Goal: Information Seeking & Learning: Learn about a topic

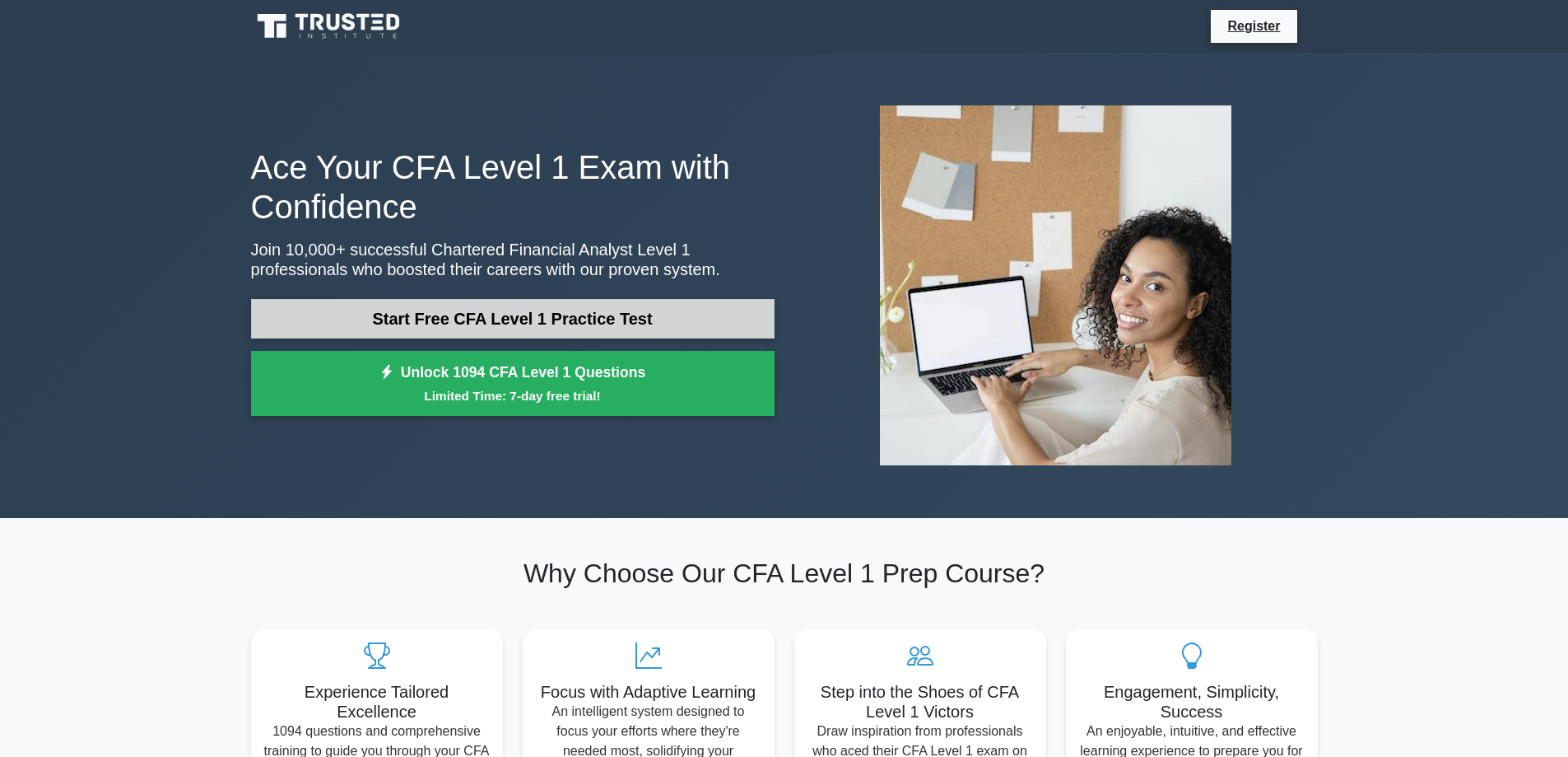
click at [602, 332] on link "Start Free CFA Level 1 Practice Test" at bounding box center [513, 318] width 523 height 40
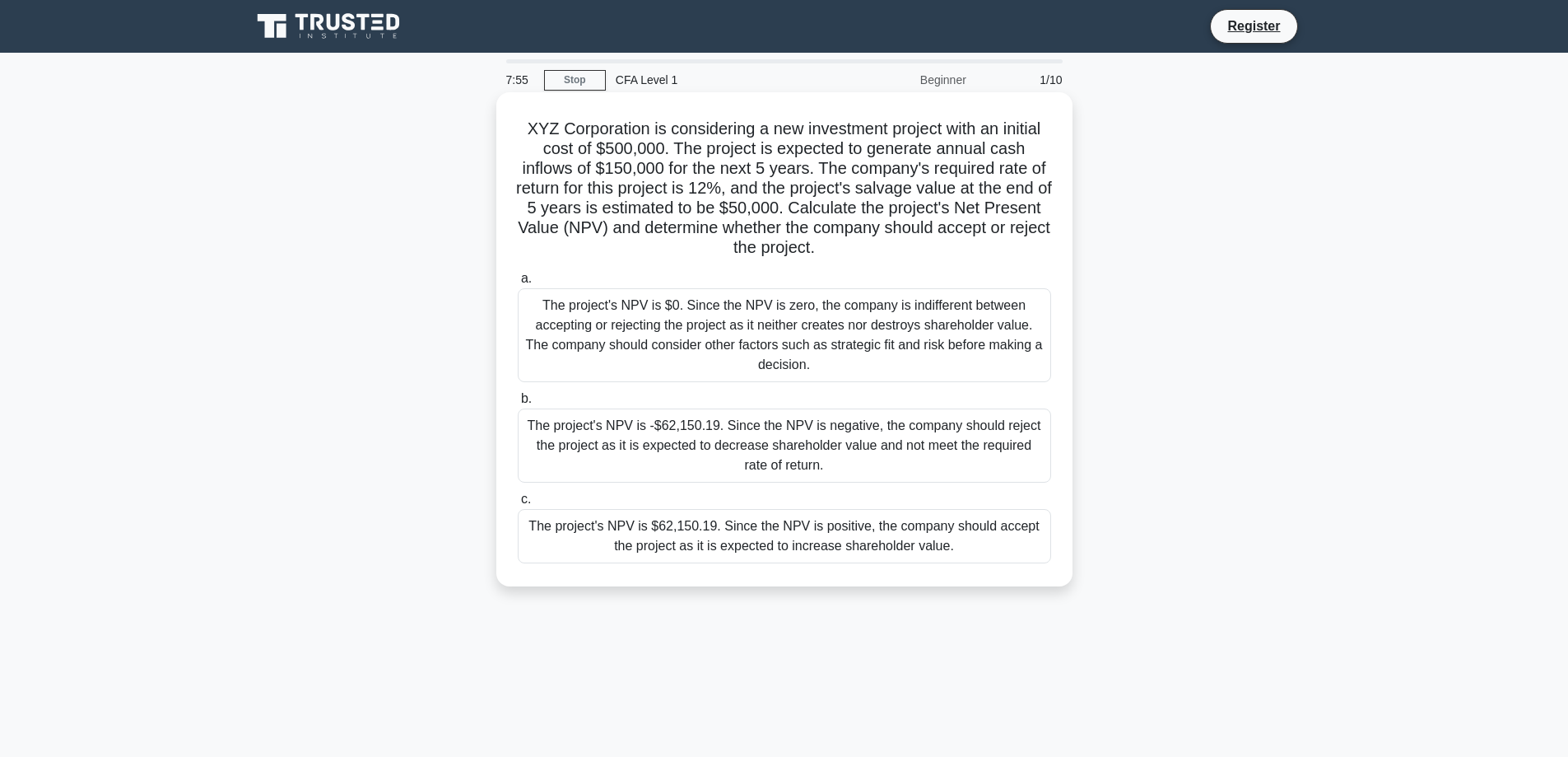
click at [757, 534] on div "The project's NPV is $62,150.19. Since the NPV is positive, the company should …" at bounding box center [784, 536] width 534 height 54
click at [518, 505] on input "c. The project's NPV is $62,150.19. Since the NPV is positive, the company shou…" at bounding box center [518, 500] width 0 height 11
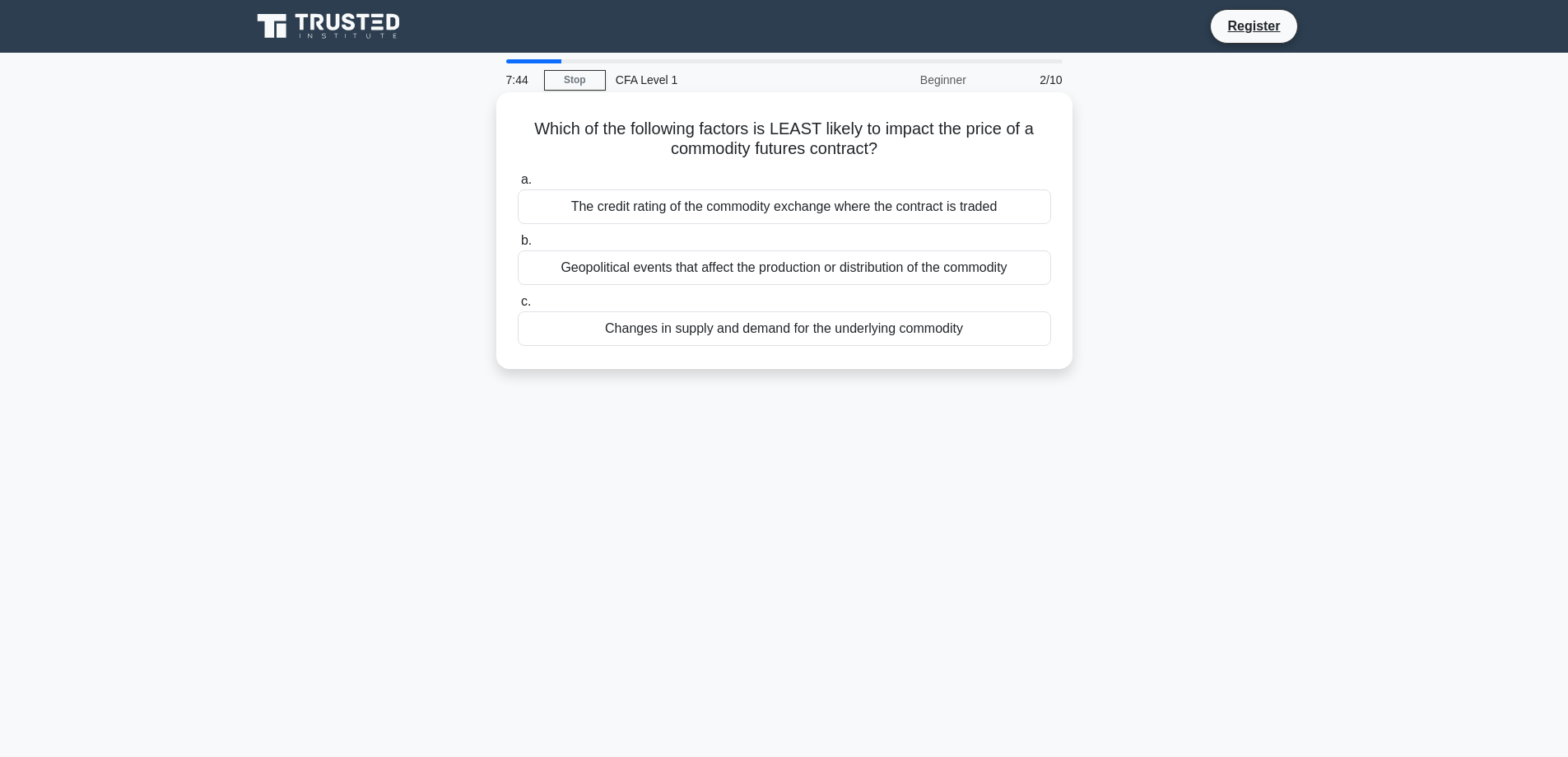
click at [797, 210] on div "The credit rating of the commodity exchange where the contract is traded" at bounding box center [784, 206] width 534 height 35
click at [518, 185] on input "a. The credit rating of the commodity exchange where the contract is traded" at bounding box center [518, 179] width 0 height 11
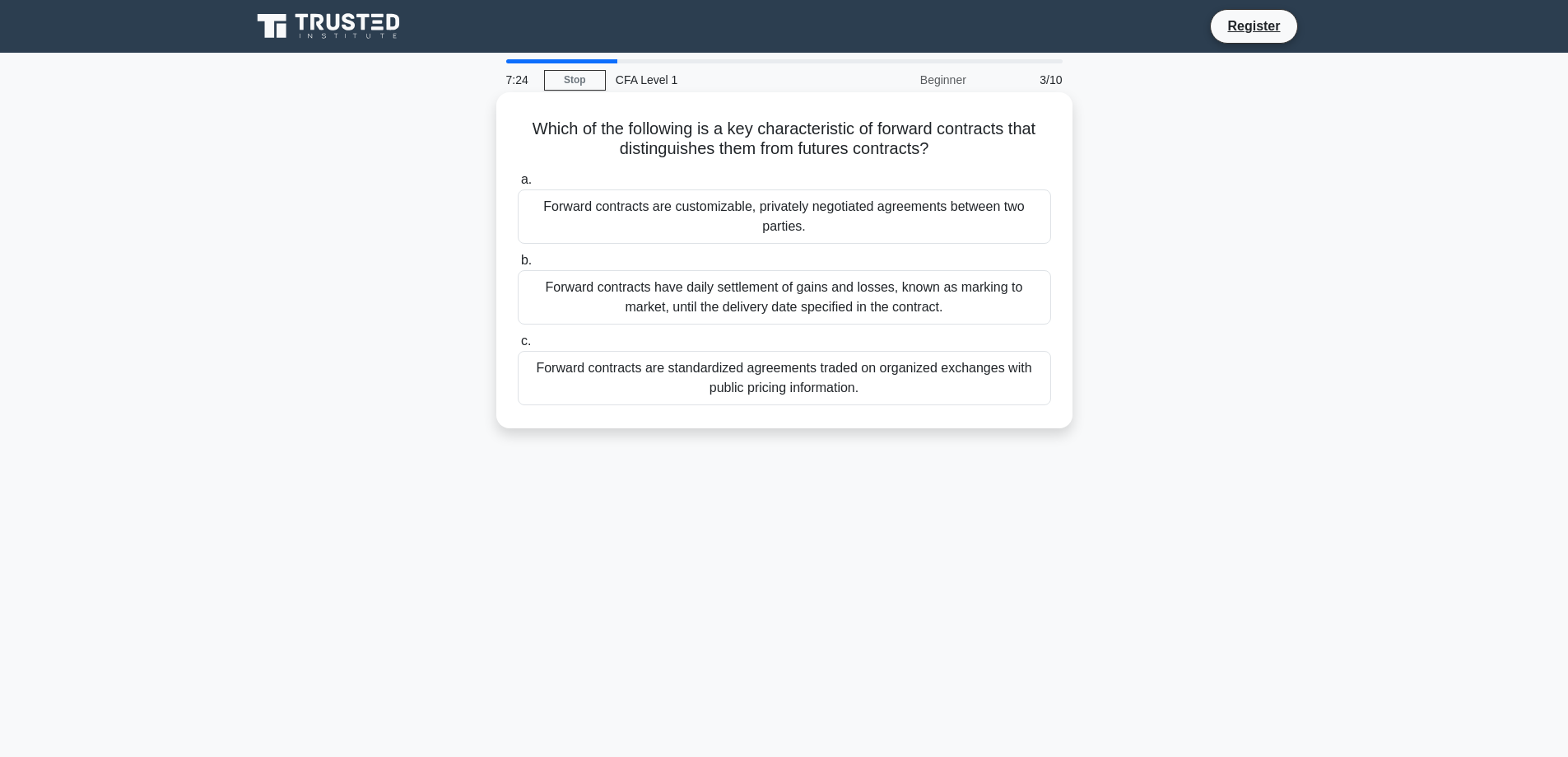
click at [800, 293] on div "Forward contracts have daily settlement of gains and losses, known as marking t…" at bounding box center [784, 297] width 534 height 54
click at [518, 266] on input "b. Forward contracts have daily settlement of gains and losses, known as markin…" at bounding box center [518, 260] width 0 height 11
click at [767, 369] on div "Employee salaries and bonuses, which are fully deductible as ordinary and neces…" at bounding box center [784, 378] width 534 height 54
click at [518, 347] on input "c. Employee salaries and bonuses, which are fully deductible as ordinary and ne…" at bounding box center [518, 341] width 0 height 11
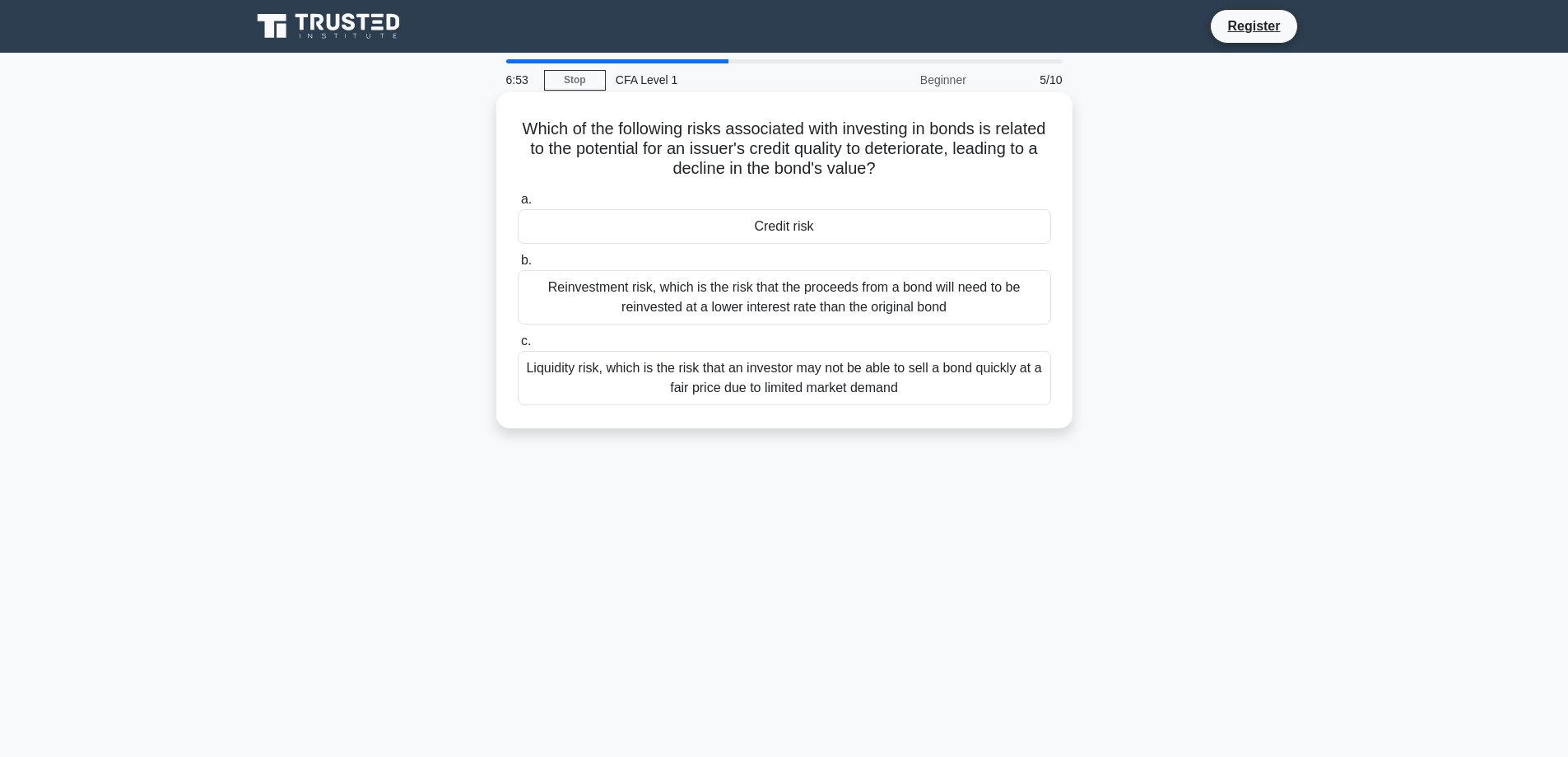
click at [761, 225] on div "Credit risk" at bounding box center [784, 227] width 534 height 35
click at [518, 205] on input "a. Credit risk" at bounding box center [518, 200] width 0 height 11
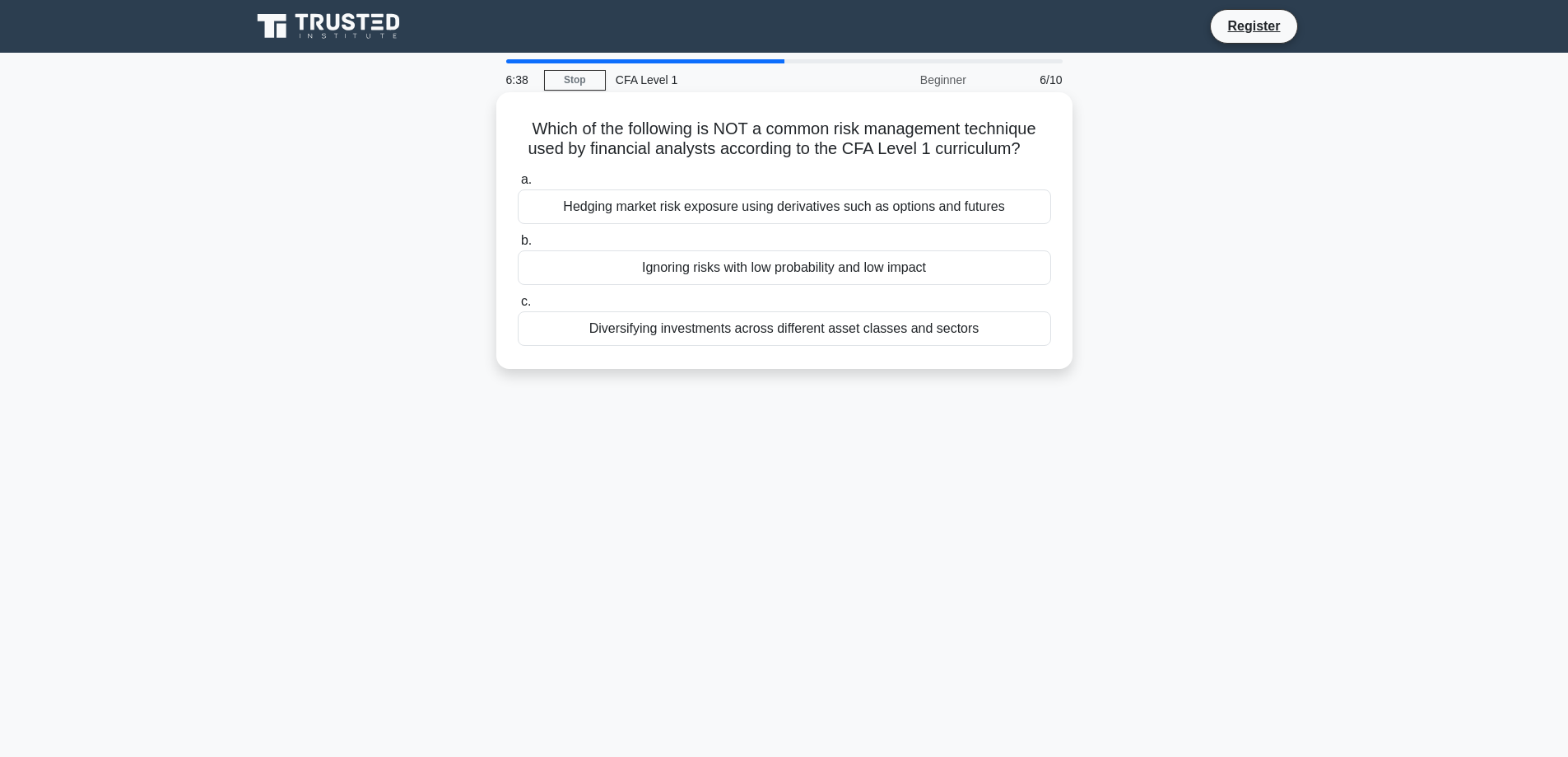
click at [758, 274] on div "Ignoring risks with low probability and low impact" at bounding box center [784, 268] width 534 height 35
click at [518, 246] on input "b. Ignoring risks with low probability and low impact" at bounding box center [518, 240] width 0 height 11
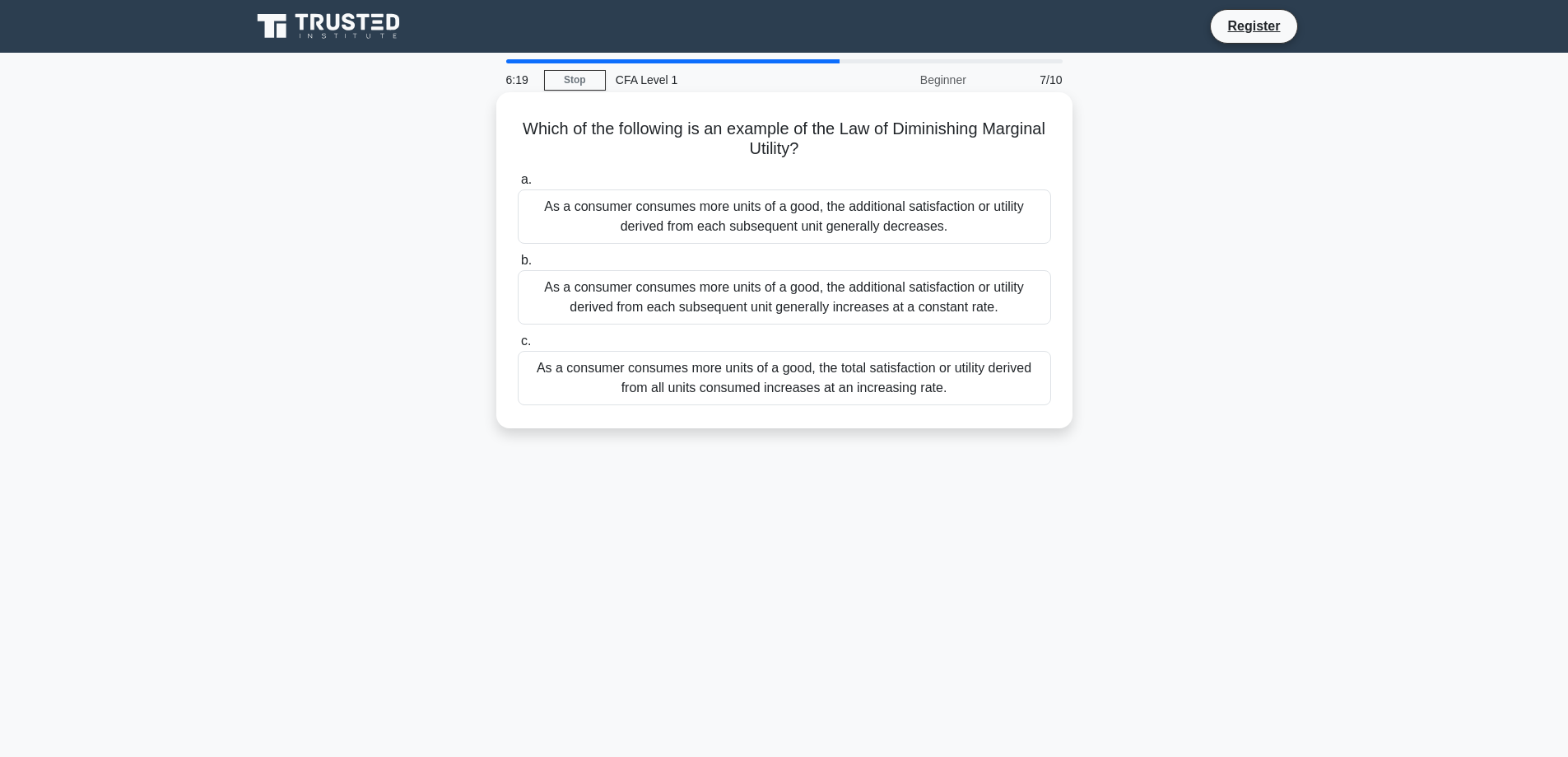
click at [749, 220] on div "As a consumer consumes more units of a good, the additional satisfaction or uti…" at bounding box center [784, 216] width 534 height 54
click at [518, 185] on input "a. As a consumer consumes more units of a good, the additional satisfaction or …" at bounding box center [518, 179] width 0 height 11
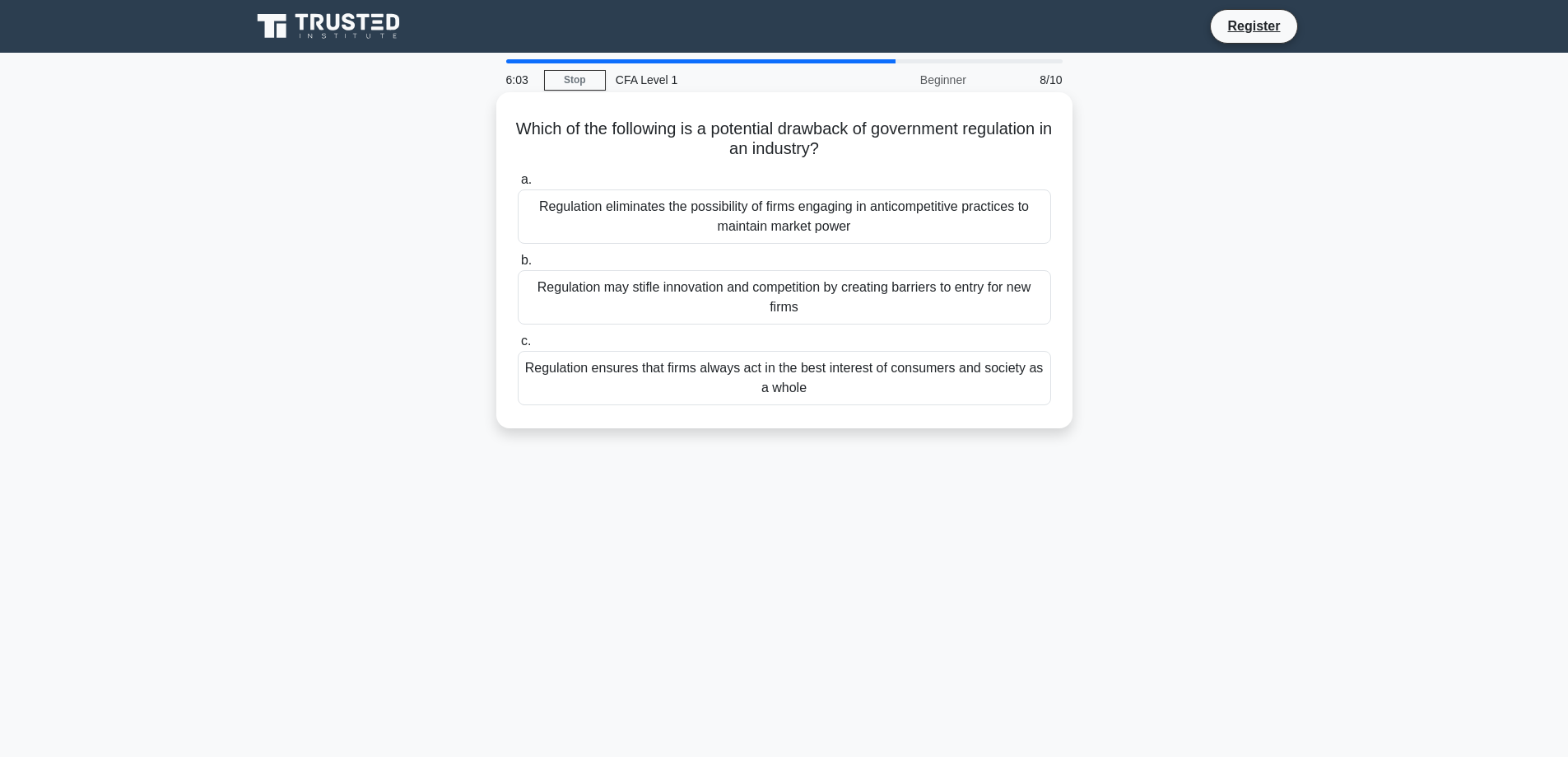
click at [735, 302] on div "Regulation may stifle innovation and competition by creating barriers to entry …" at bounding box center [784, 297] width 534 height 54
click at [518, 266] on input "b. Regulation may stifle innovation and competition by creating barriers to ent…" at bounding box center [518, 260] width 0 height 11
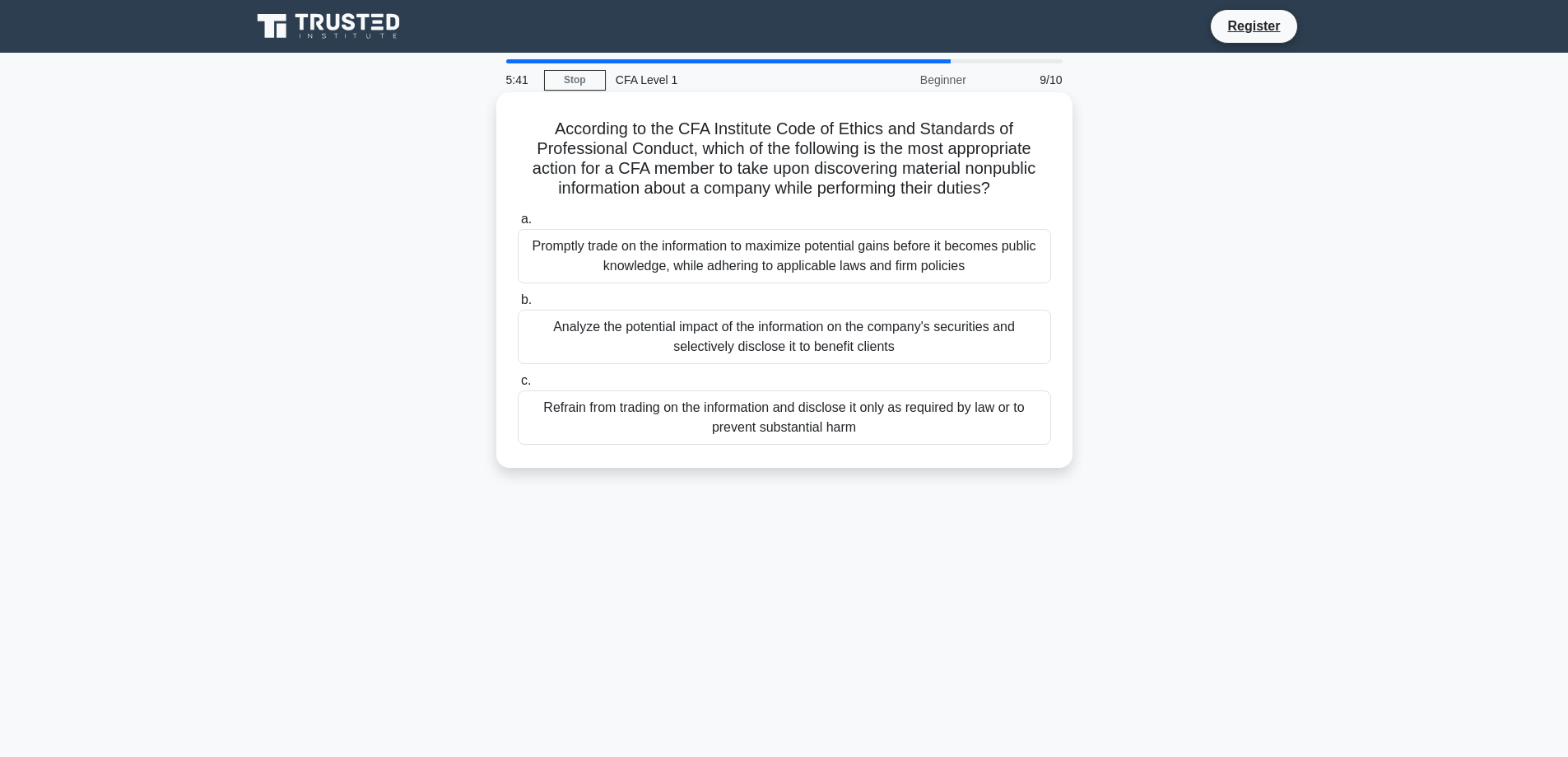
click at [768, 418] on div "Refrain from trading on the information and disclose it only as required by law…" at bounding box center [784, 418] width 534 height 54
click at [518, 387] on input "c. Refrain from trading on the information and disclose it only as required by …" at bounding box center [518, 381] width 0 height 11
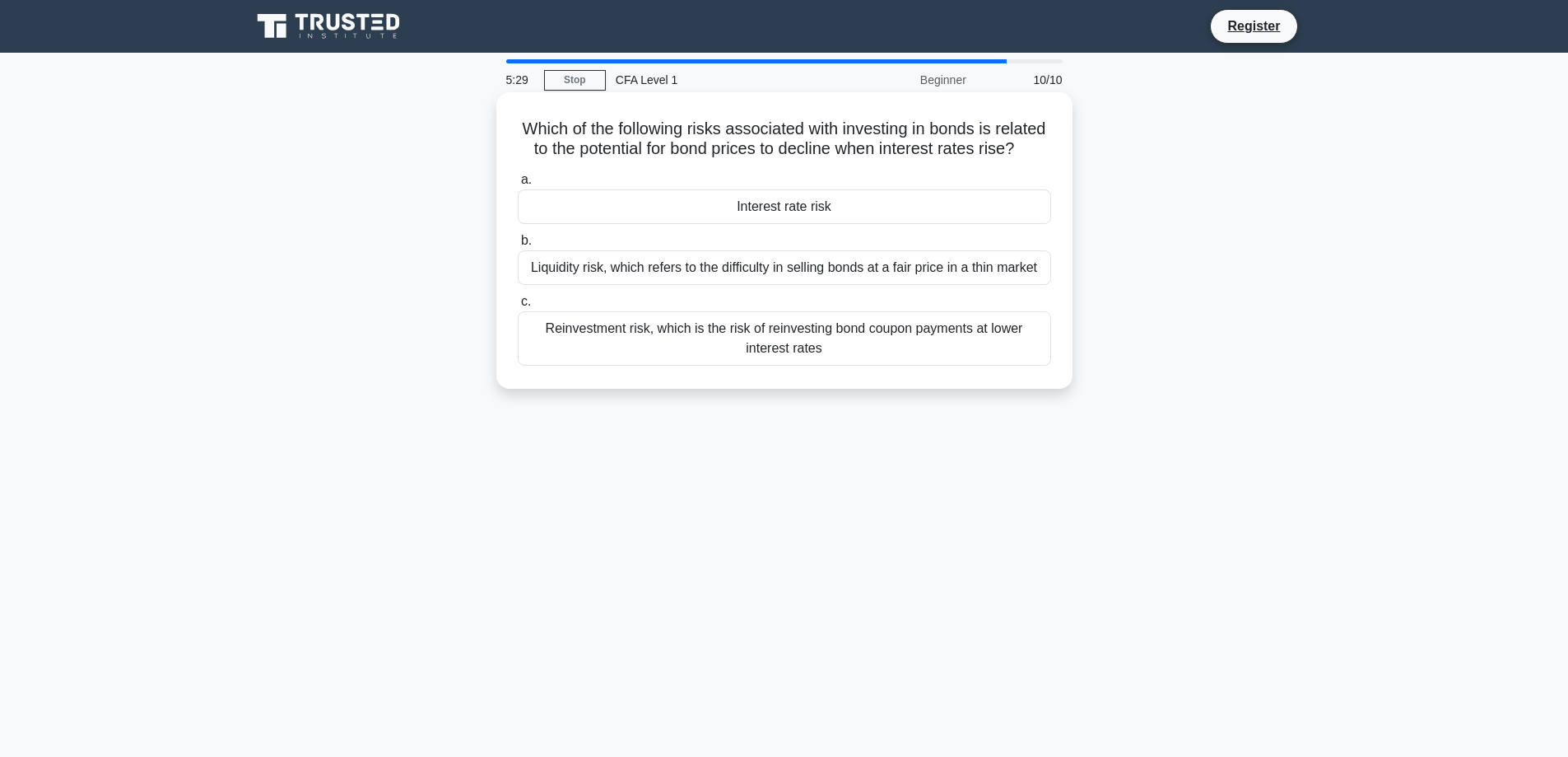
click at [810, 224] on div "Interest rate risk" at bounding box center [784, 206] width 534 height 35
click at [518, 185] on input "a. Interest rate risk" at bounding box center [518, 179] width 0 height 11
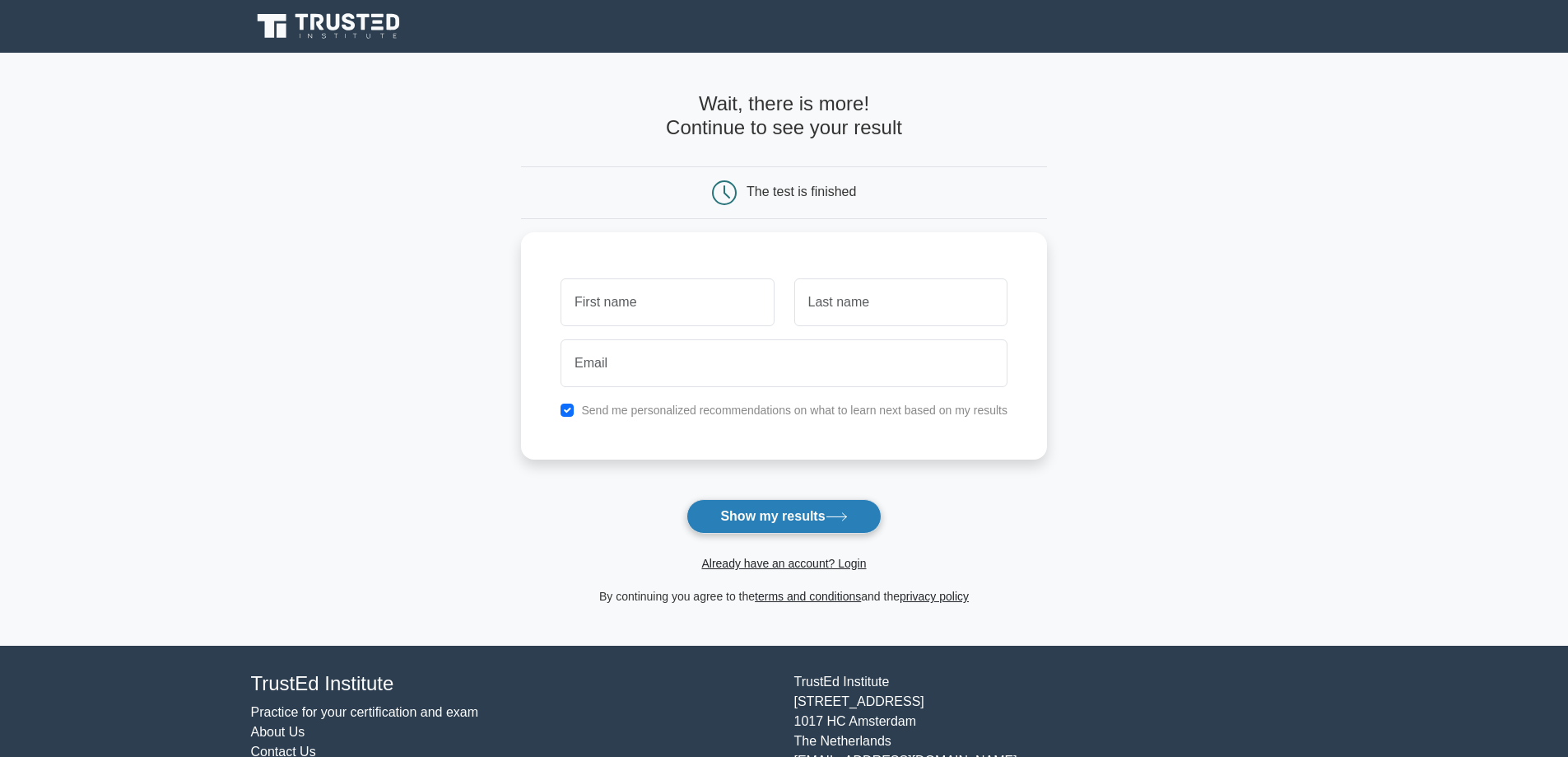
click at [807, 515] on button "Show my results" at bounding box center [784, 517] width 195 height 35
click at [572, 406] on input "checkbox" at bounding box center [568, 406] width 13 height 14
checkbox input "false"
